Goal: Find specific page/section: Find specific page/section

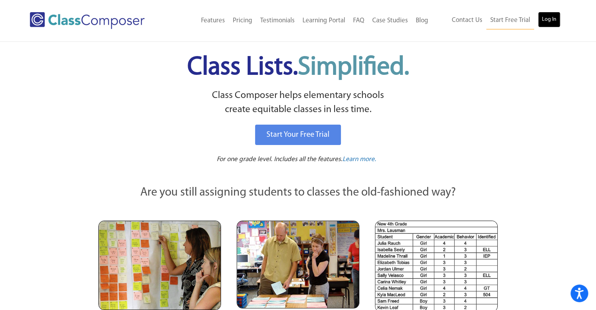
click at [550, 17] on link "Log In" at bounding box center [549, 20] width 22 height 16
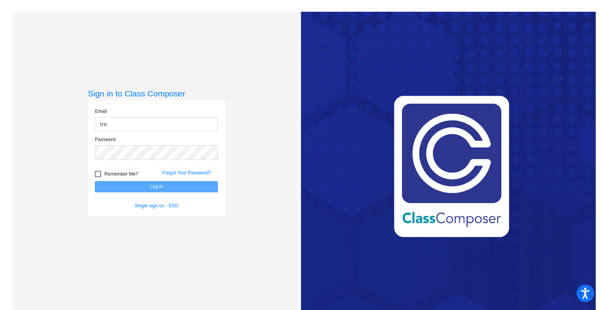
type input "[EMAIL_ADDRESS][DOMAIN_NAME]"
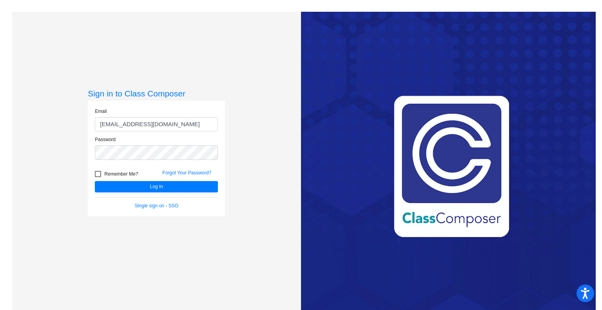
click at [91, 173] on div "Remember Me?" at bounding box center [122, 175] width 67 height 12
click at [96, 173] on div at bounding box center [98, 174] width 6 height 6
click at [98, 177] on input "Remember Me?" at bounding box center [98, 177] width 0 height 0
checkbox input "true"
click at [116, 188] on button "Log In" at bounding box center [156, 186] width 123 height 11
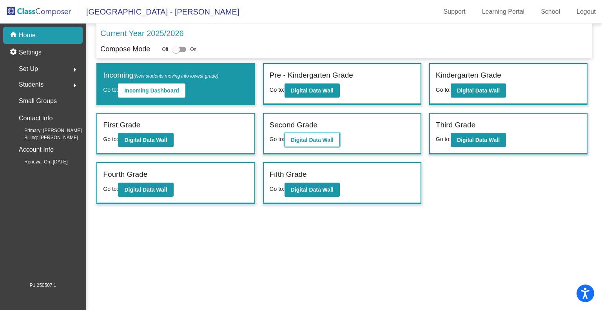
click at [317, 142] on b "Digital Data Wall" at bounding box center [312, 140] width 43 height 6
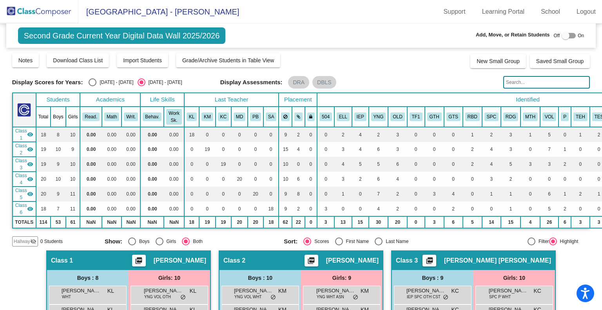
click at [40, 8] on img at bounding box center [39, 11] width 78 height 23
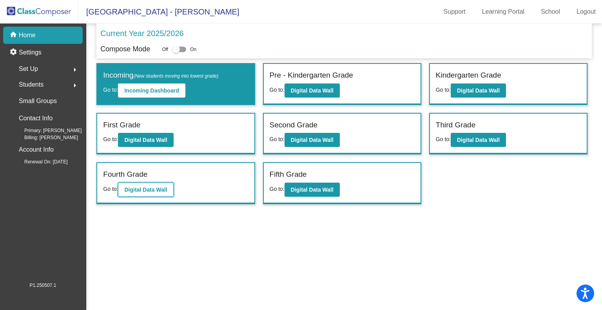
click at [139, 189] on b "Digital Data Wall" at bounding box center [145, 190] width 43 height 6
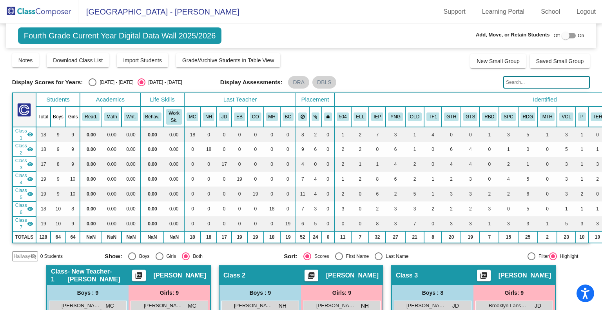
click at [96, 81] on div "Select an option" at bounding box center [93, 82] width 8 height 8
click at [92, 86] on input "[DATE] - [DATE]" at bounding box center [92, 86] width 0 height 0
radio input "true"
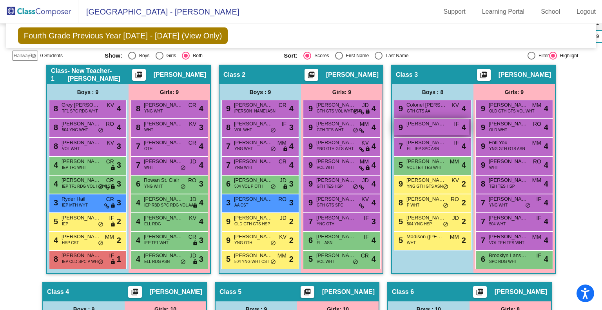
scroll to position [212, 0]
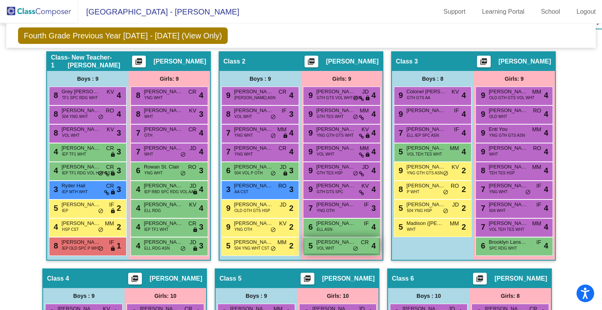
click at [335, 243] on span "[PERSON_NAME]" at bounding box center [335, 242] width 39 height 8
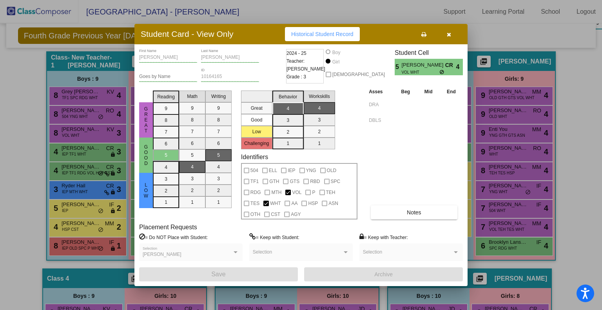
click at [449, 32] on icon "button" at bounding box center [449, 34] width 4 height 5
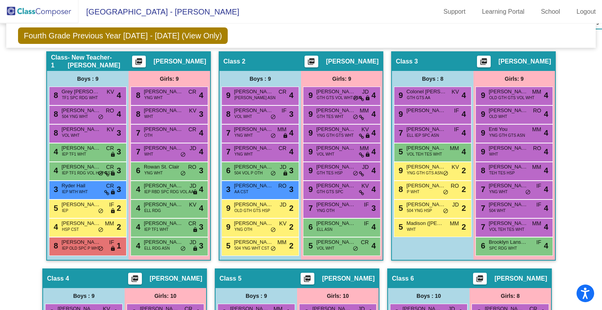
click at [31, 9] on img at bounding box center [39, 11] width 78 height 23
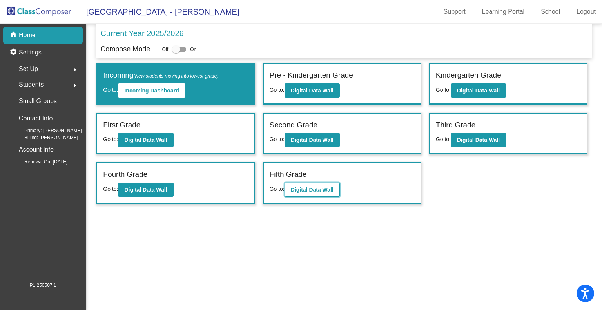
click at [307, 187] on b "Digital Data Wall" at bounding box center [312, 190] width 43 height 6
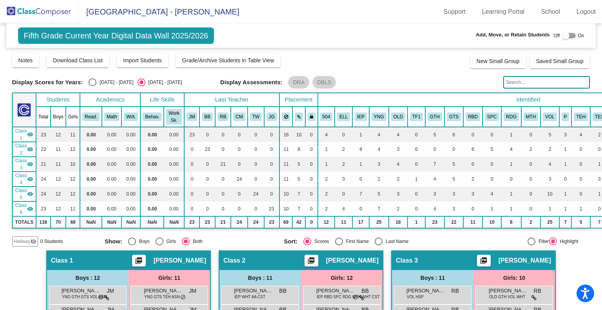
click at [94, 78] on div "Select an option" at bounding box center [93, 82] width 8 height 8
click at [92, 86] on input "[DATE] - [DATE]" at bounding box center [92, 86] width 0 height 0
radio input "true"
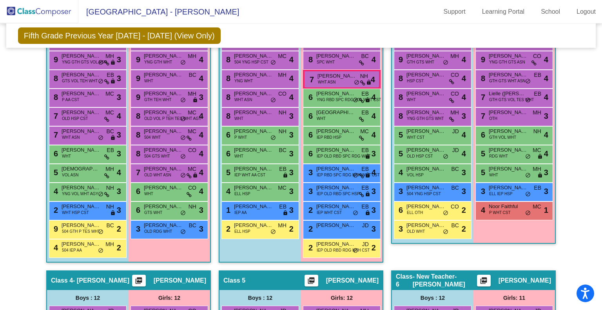
scroll to position [487, 0]
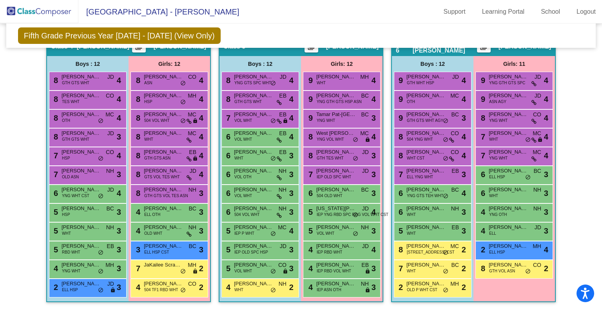
click at [564, 173] on div "Hallway - Hallway Class picture_as_pdf Add Student First Name Last Name Student…" at bounding box center [301, 36] width 578 height 547
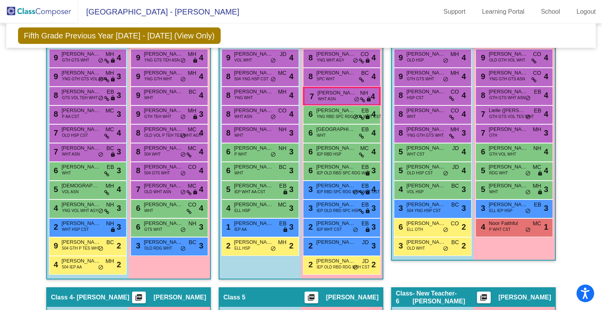
scroll to position [196, 0]
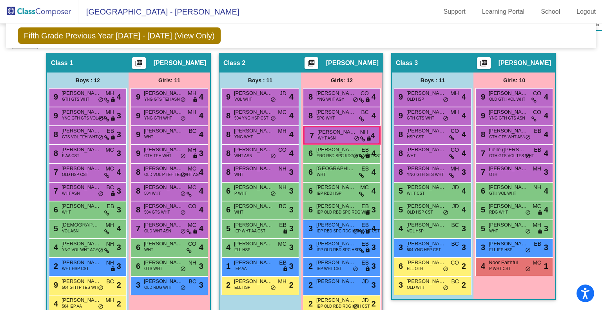
click at [45, 11] on img at bounding box center [39, 11] width 78 height 23
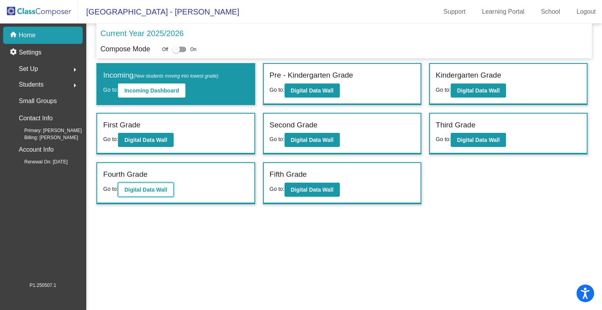
click at [146, 187] on b "Digital Data Wall" at bounding box center [145, 190] width 43 height 6
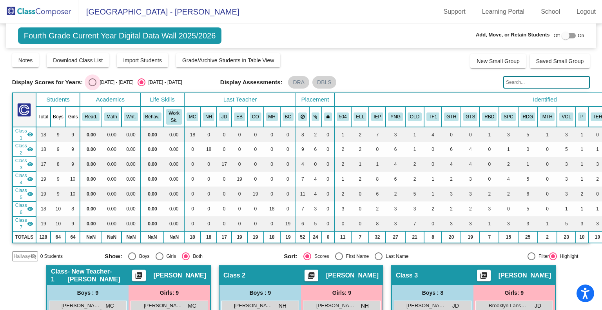
click at [89, 83] on div "Select an option" at bounding box center [93, 82] width 8 height 8
click at [92, 86] on input "[DATE] - [DATE]" at bounding box center [92, 86] width 0 height 0
radio input "true"
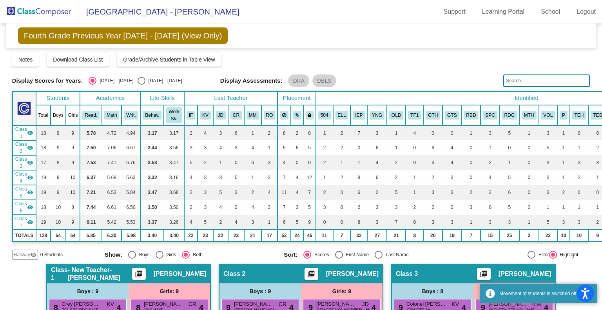
click at [522, 82] on input "text" at bounding box center [546, 80] width 87 height 13
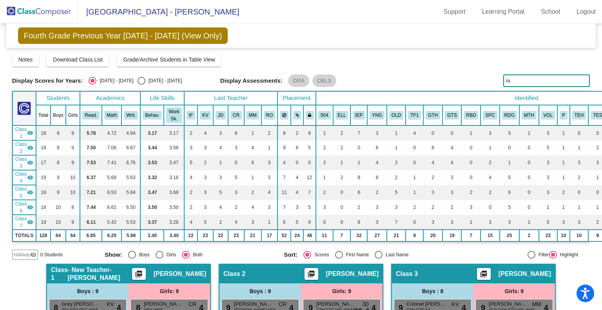
type input "r"
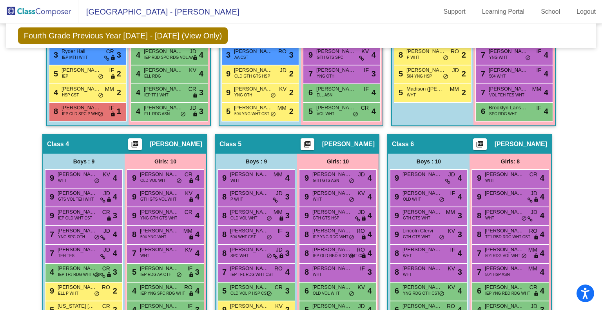
scroll to position [431, 0]
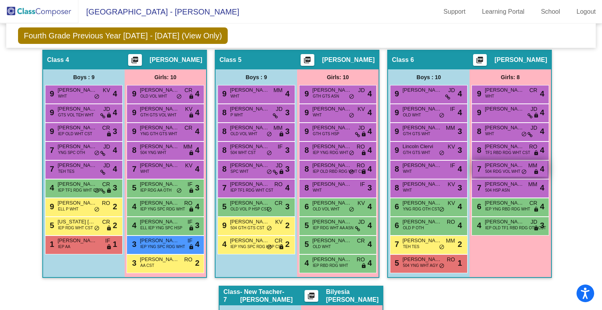
click at [513, 165] on span "[PERSON_NAME]" at bounding box center [504, 165] width 39 height 8
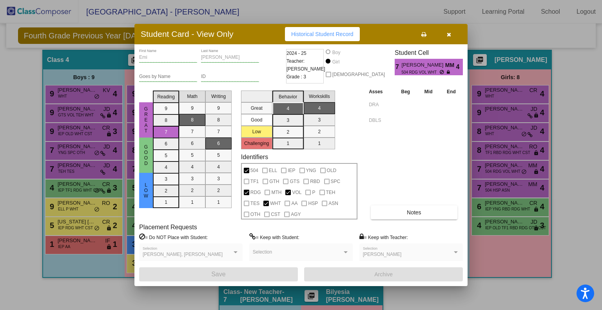
click at [448, 36] on icon "button" at bounding box center [449, 34] width 4 height 5
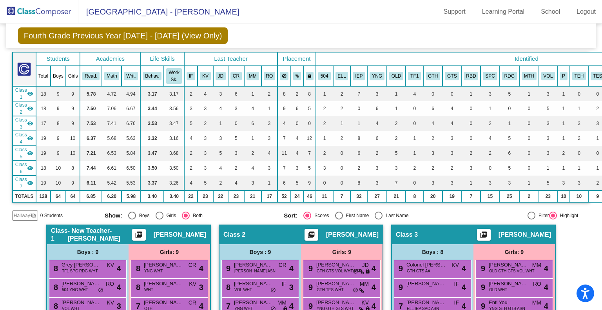
scroll to position [0, 0]
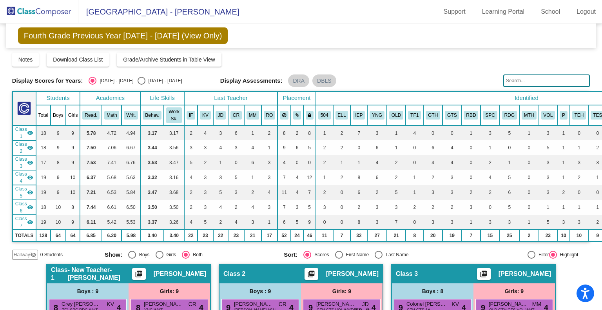
click at [546, 79] on input "text" at bounding box center [546, 80] width 87 height 13
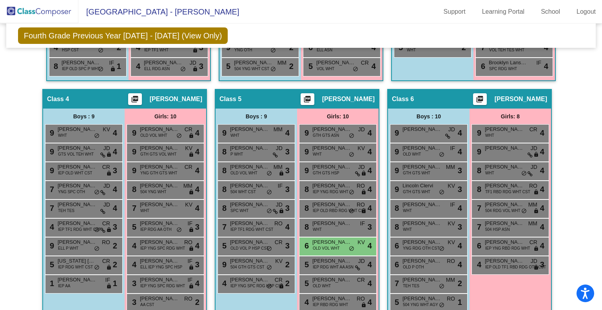
scroll to position [54, 0]
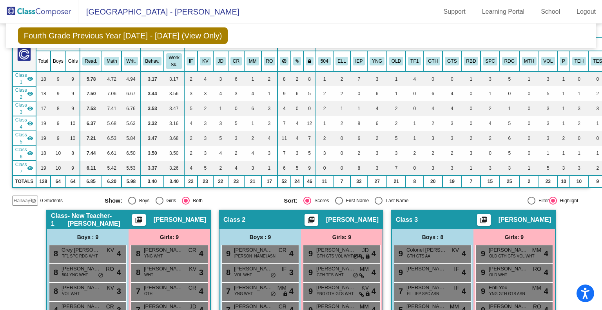
type input "k"
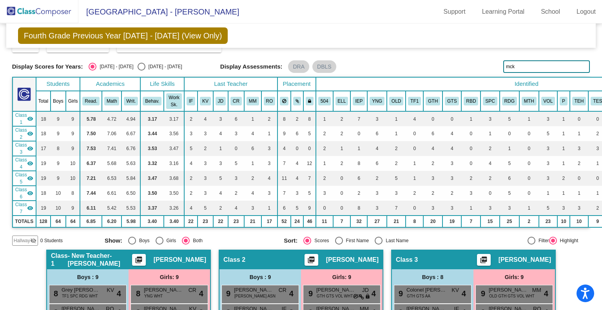
scroll to position [0, 0]
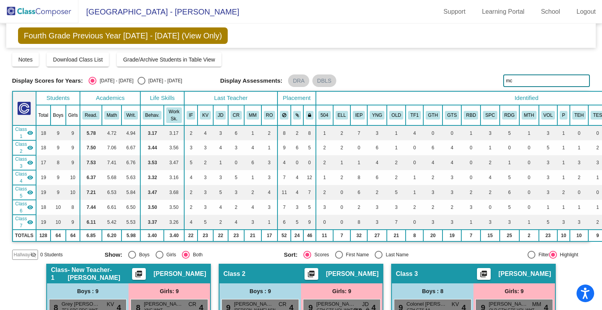
type input "m"
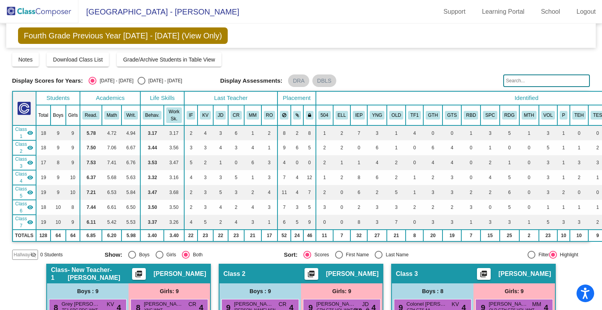
click at [429, 65] on div "Notes Download Class List Import Students Grade/Archive Students in Table View …" at bounding box center [301, 60] width 578 height 14
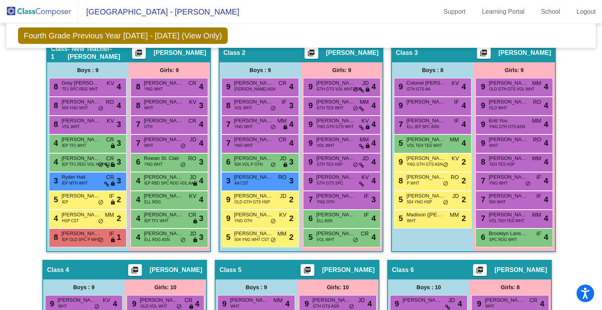
scroll to position [196, 0]
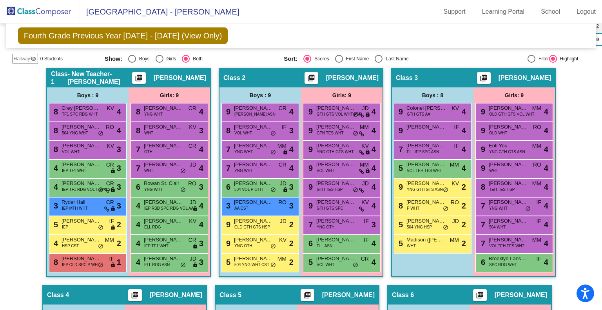
click at [32, 9] on img at bounding box center [39, 11] width 78 height 23
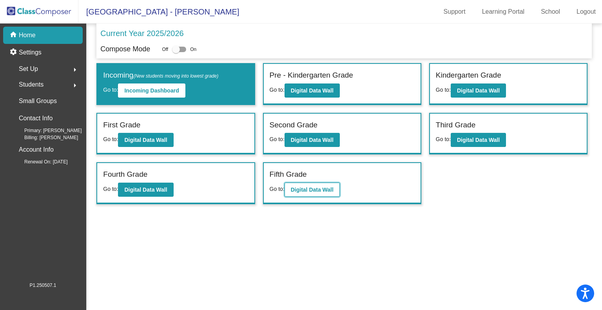
click at [311, 187] on b "Digital Data Wall" at bounding box center [312, 190] width 43 height 6
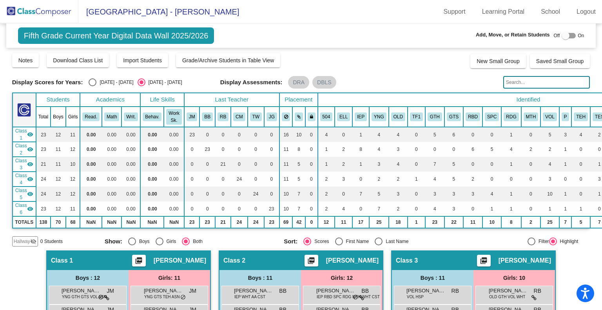
click at [37, 7] on img at bounding box center [39, 11] width 78 height 23
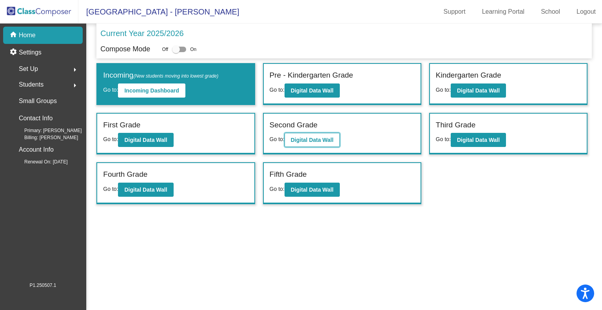
click at [305, 141] on b "Digital Data Wall" at bounding box center [312, 140] width 43 height 6
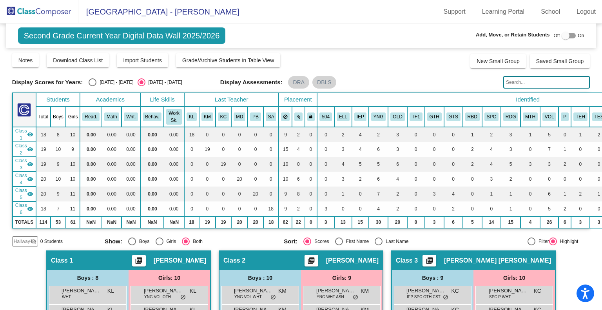
click at [527, 80] on input "text" at bounding box center [546, 82] width 87 height 13
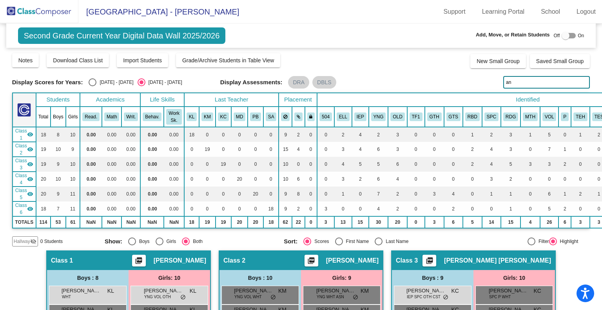
type input "ans"
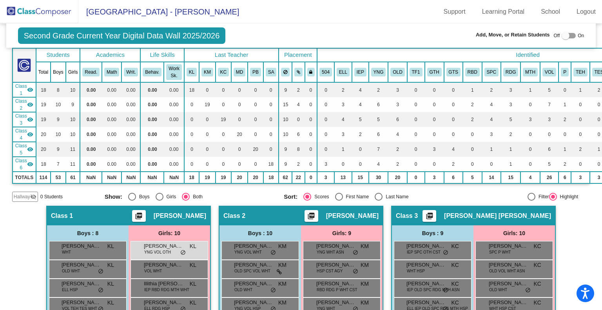
scroll to position [1, 0]
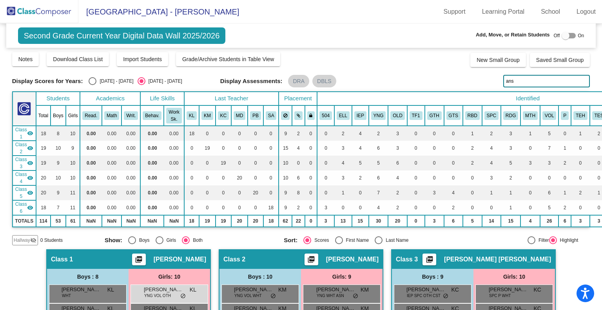
drag, startPoint x: 514, startPoint y: 81, endPoint x: 477, endPoint y: 81, distance: 36.8
click at [476, 77] on div "Display Scores for Years: [DATE] - [DATE] [DATE] - [DATE] Display Assessments: …" at bounding box center [301, 81] width 578 height 13
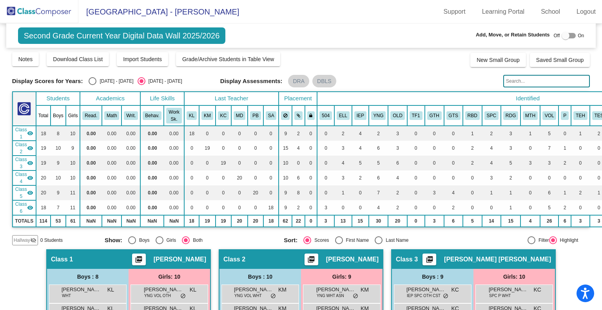
click at [406, 88] on div "Display Scores for Years: [DATE] - [DATE] [DATE] - [DATE] Grade/Archive Student…" at bounding box center [301, 148] width 578 height 194
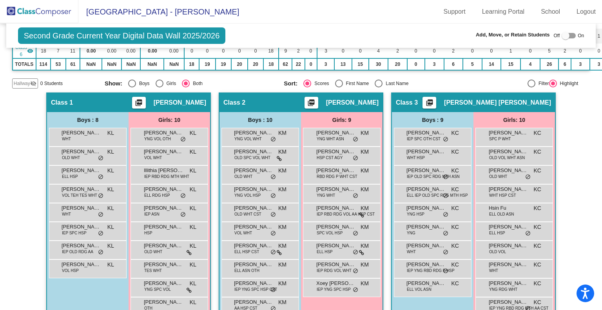
scroll to position [0, 0]
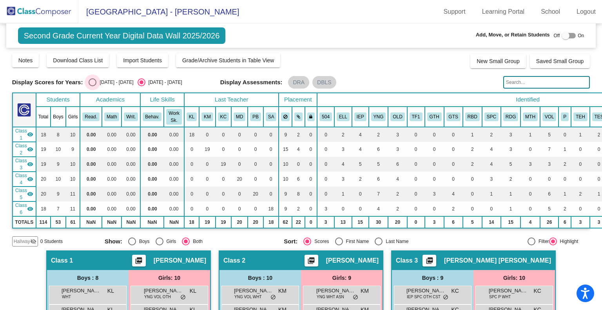
click at [94, 83] on div "Select an option" at bounding box center [93, 82] width 8 height 8
click at [92, 86] on input "[DATE] - [DATE]" at bounding box center [92, 86] width 0 height 0
radio input "true"
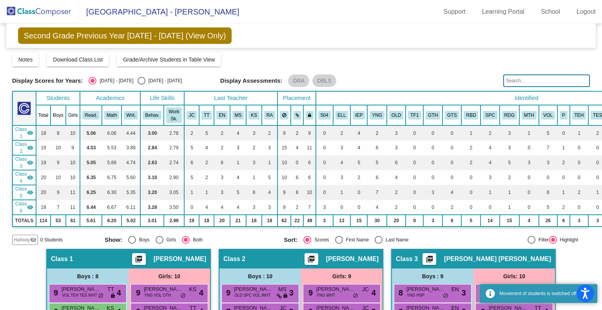
click at [545, 78] on input "text" at bounding box center [546, 80] width 87 height 13
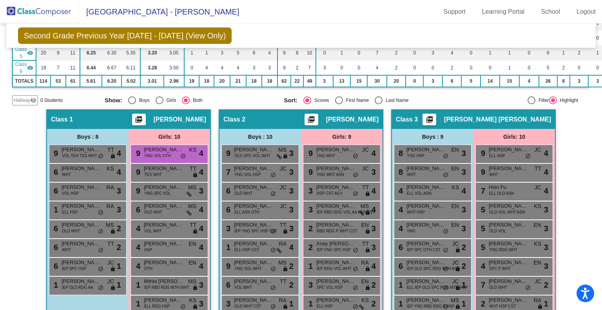
scroll to position [196, 0]
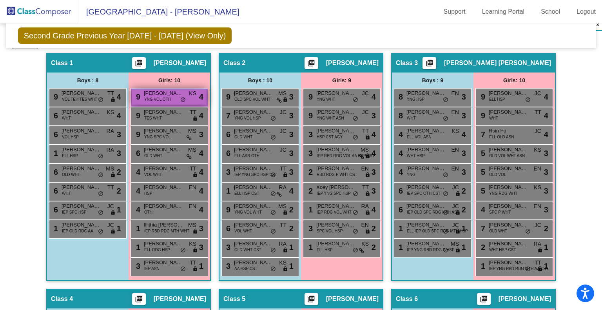
type input "ansar"
click at [167, 93] on span "[PERSON_NAME]" at bounding box center [163, 93] width 39 height 8
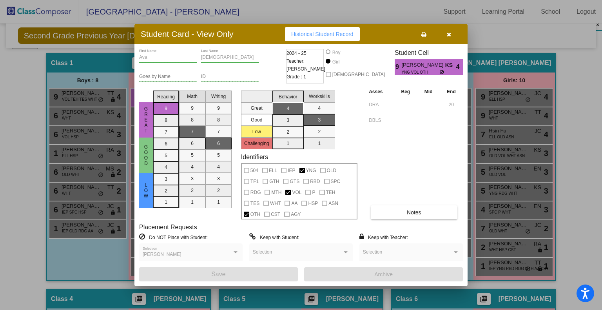
click at [448, 31] on button "button" at bounding box center [448, 34] width 25 height 14
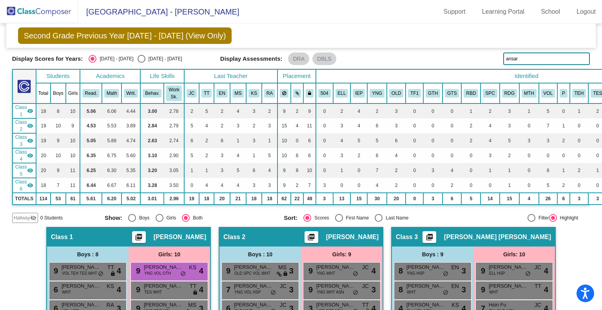
scroll to position [0, 0]
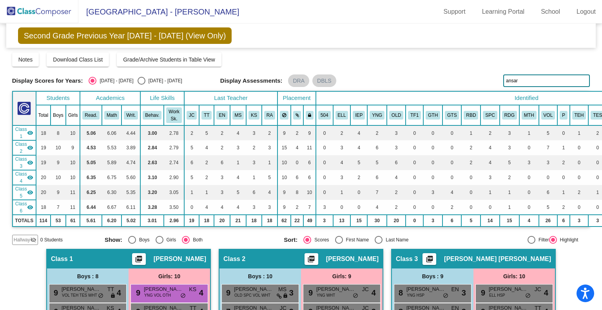
click at [38, 7] on img at bounding box center [39, 11] width 78 height 23
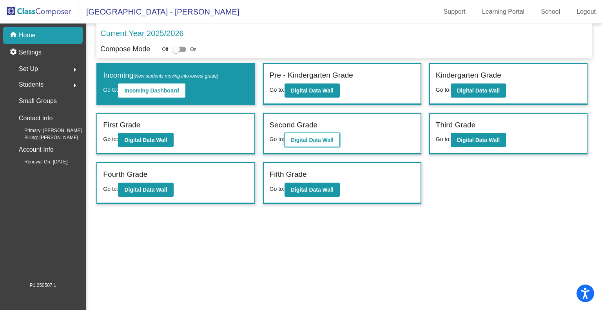
click at [306, 141] on b "Digital Data Wall" at bounding box center [312, 140] width 43 height 6
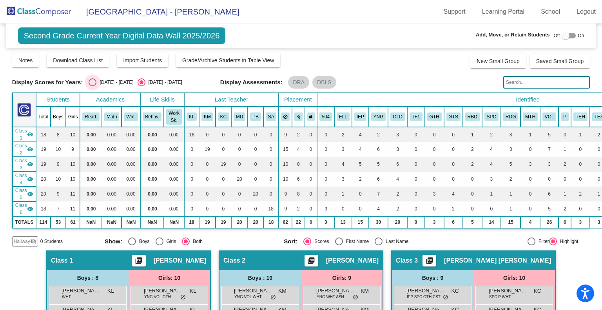
click at [94, 81] on div "Select an option" at bounding box center [93, 82] width 8 height 8
click at [92, 86] on input "[DATE] - [DATE]" at bounding box center [92, 86] width 0 height 0
radio input "true"
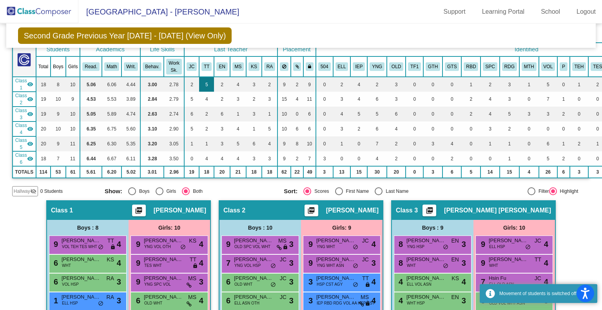
scroll to position [157, 0]
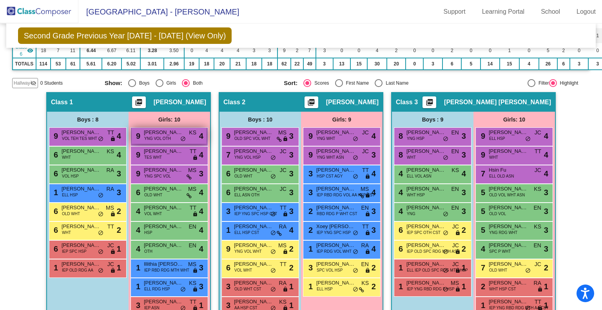
click at [164, 136] on span "YNG VOL OTH" at bounding box center [157, 139] width 27 height 6
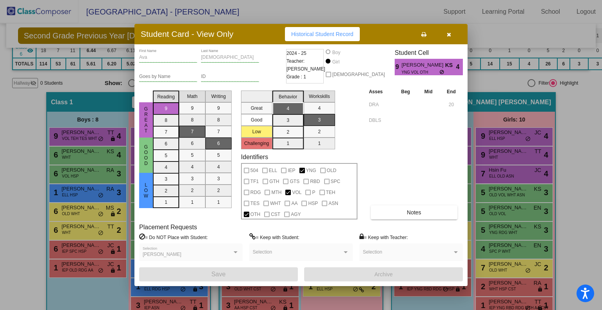
click at [450, 33] on icon "button" at bounding box center [449, 34] width 4 height 5
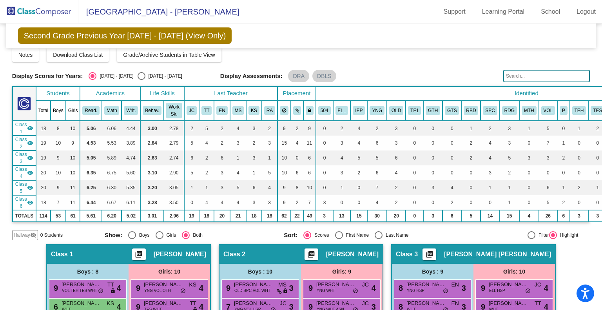
scroll to position [0, 0]
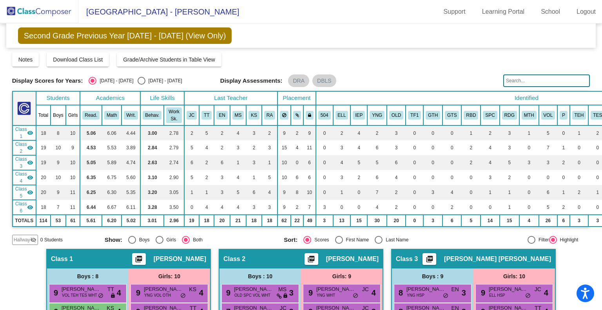
click at [45, 11] on img at bounding box center [39, 11] width 78 height 23
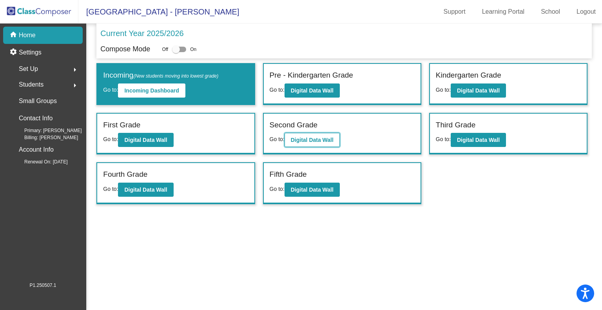
click at [316, 141] on b "Digital Data Wall" at bounding box center [312, 140] width 43 height 6
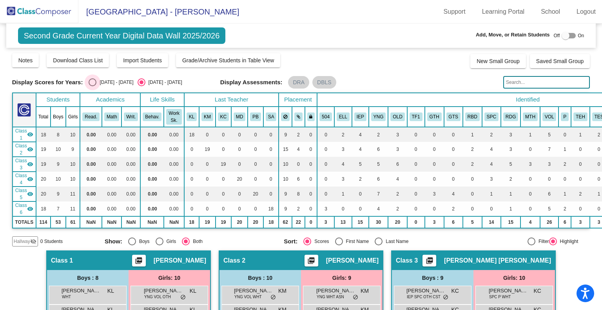
click at [89, 82] on div "Select an option" at bounding box center [93, 82] width 8 height 8
click at [92, 86] on input "[DATE] - [DATE]" at bounding box center [92, 86] width 0 height 0
radio input "true"
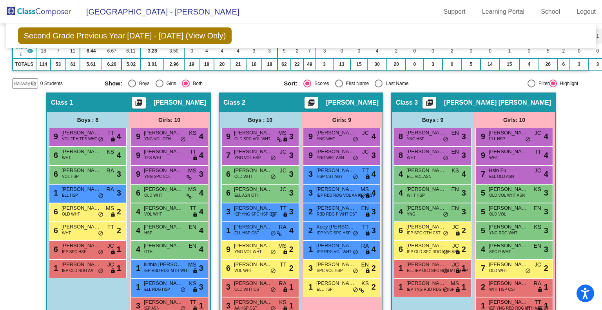
scroll to position [196, 0]
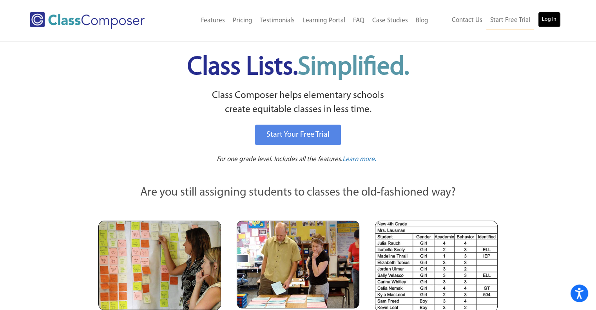
click at [547, 20] on link "Log In" at bounding box center [549, 20] width 22 height 16
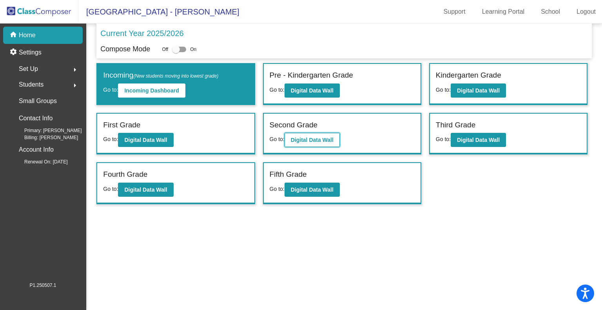
click at [325, 140] on b "Digital Data Wall" at bounding box center [312, 140] width 43 height 6
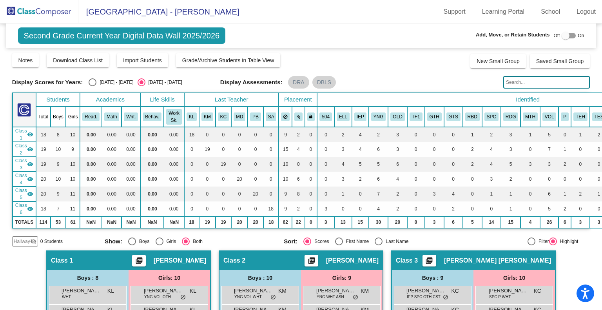
click at [98, 82] on div "[DATE] - [DATE]" at bounding box center [114, 82] width 37 height 7
click at [92, 86] on input "[DATE] - [DATE]" at bounding box center [92, 86] width 0 height 0
radio input "true"
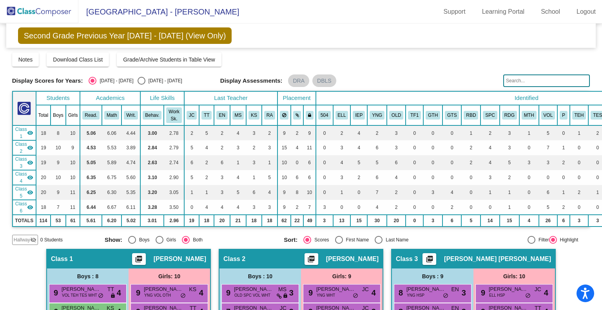
click at [54, 12] on img at bounding box center [39, 11] width 78 height 23
